Goal: Task Accomplishment & Management: Complete application form

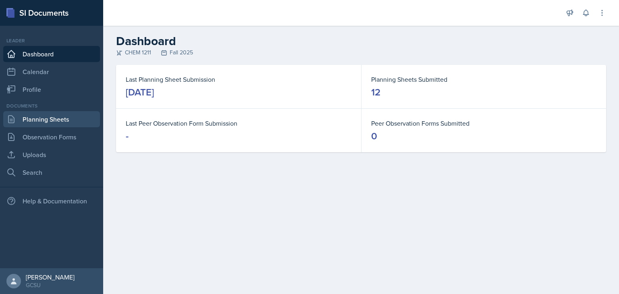
click at [48, 117] on link "Planning Sheets" at bounding box center [51, 119] width 97 height 16
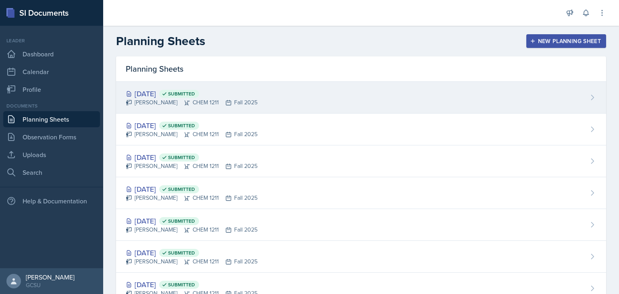
click at [286, 93] on div "[DATE] Submitted [PERSON_NAME] CHEM 1211 Fall 2025" at bounding box center [361, 98] width 490 height 32
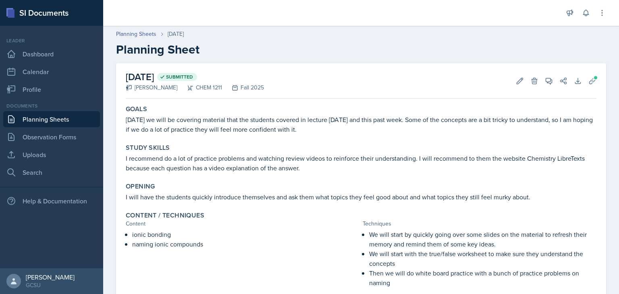
click at [421, 192] on p "I will have the students quickly introduce themselves and ask them what topics …" at bounding box center [361, 197] width 471 height 10
click at [516, 82] on icon at bounding box center [520, 81] width 8 height 8
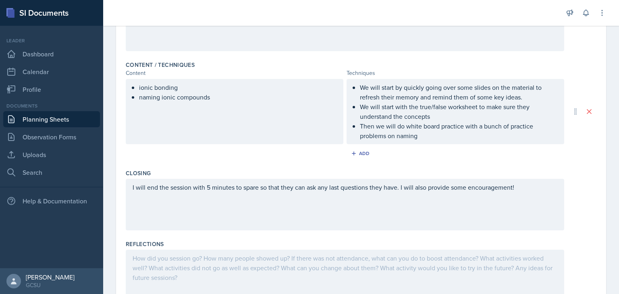
scroll to position [276, 0]
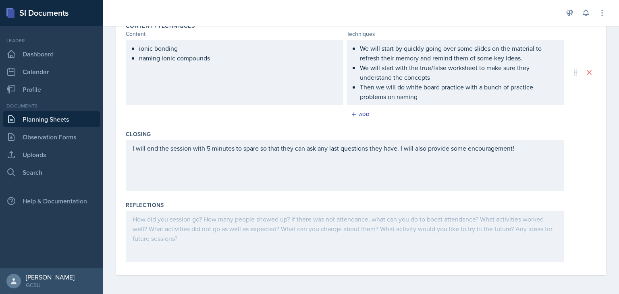
click at [257, 240] on div at bounding box center [345, 237] width 438 height 52
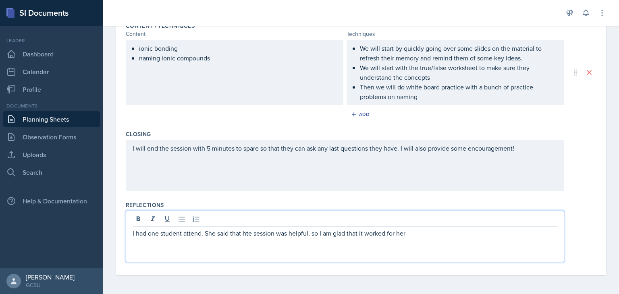
click at [252, 232] on p "I had one student attend. She said that hte session was helpful, so I am glad t…" at bounding box center [345, 233] width 425 height 10
click at [411, 238] on div "I had one student attend. She said that the session was helpful, so I am glad t…" at bounding box center [345, 237] width 438 height 52
click at [426, 232] on p "I had one student attend. She said that the session was helpful, so I am glad t…" at bounding box center [345, 233] width 425 height 10
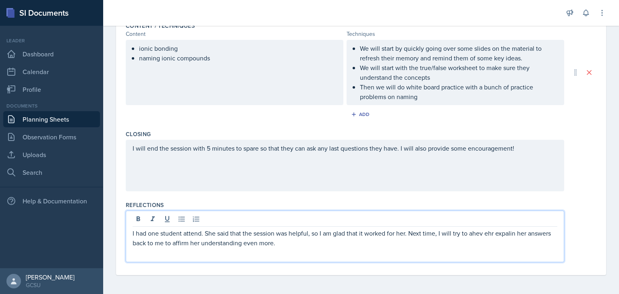
click at [475, 236] on p "I had one student attend. She said that the session was helpful, so I am glad t…" at bounding box center [345, 237] width 425 height 19
click at [488, 234] on p "I had one student attend. She said that the session was helpful, so I am glad t…" at bounding box center [345, 237] width 425 height 19
click at [503, 232] on p "I had one student attend. She said that the session was helpful, so I am glad t…" at bounding box center [345, 237] width 425 height 19
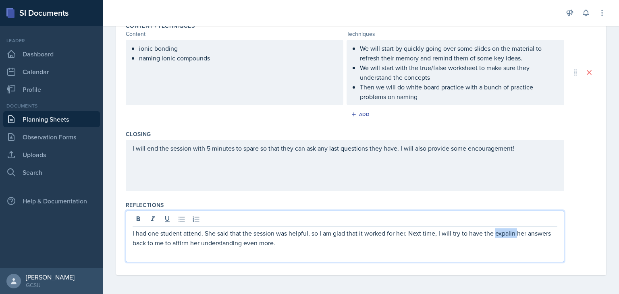
click at [503, 232] on p "I had one student attend. She said that the session was helpful, so I am glad t…" at bounding box center [345, 237] width 425 height 19
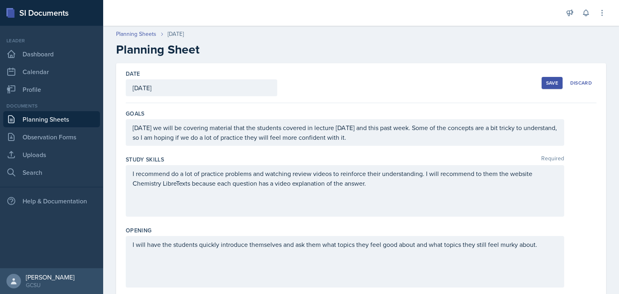
click at [546, 84] on div "Save" at bounding box center [552, 83] width 12 height 6
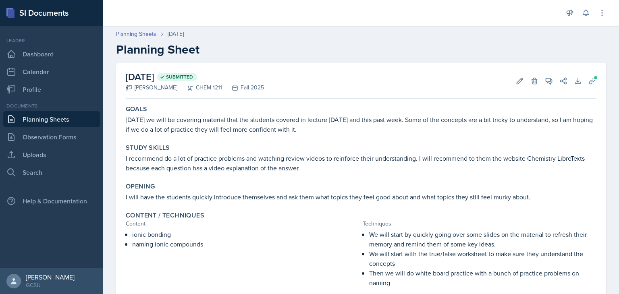
click at [64, 113] on link "Planning Sheets" at bounding box center [51, 119] width 97 height 16
